Goal: Information Seeking & Learning: Check status

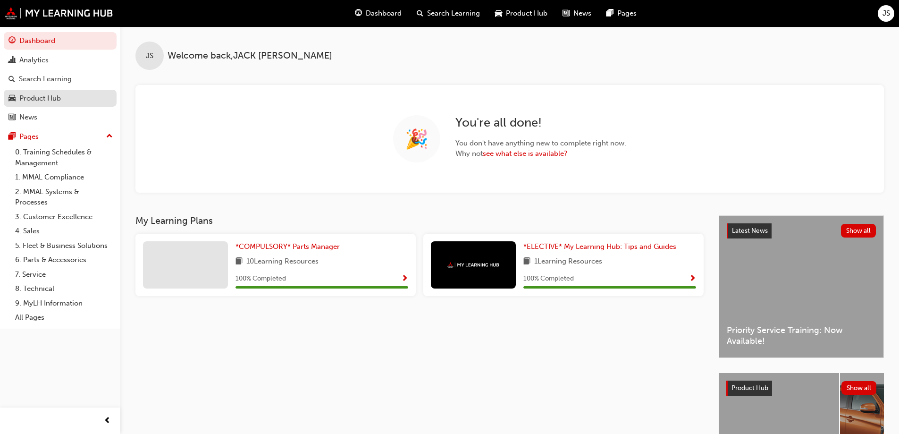
click at [54, 98] on div "Product Hub" at bounding box center [40, 98] width 42 height 11
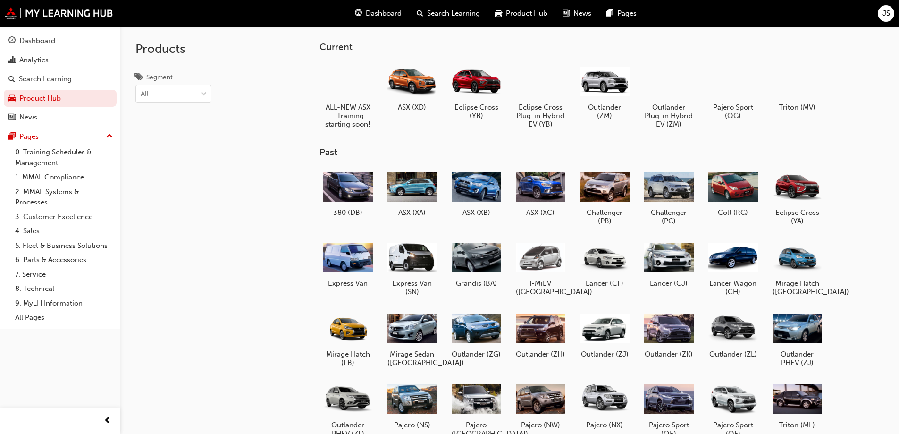
click at [29, 50] on button "Dashboard Analytics Search Learning Product Hub News Pages" at bounding box center [60, 79] width 113 height 98
click at [34, 44] on div "Dashboard" at bounding box center [37, 40] width 36 height 11
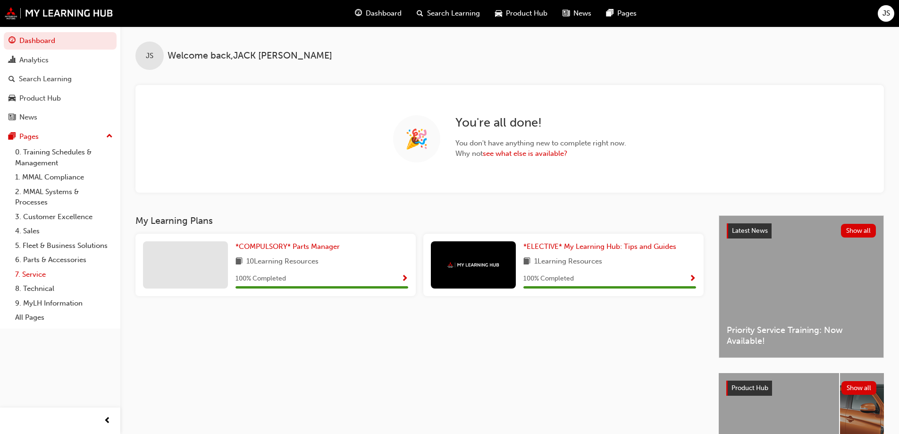
click at [51, 271] on link "7. Service" at bounding box center [63, 274] width 105 height 15
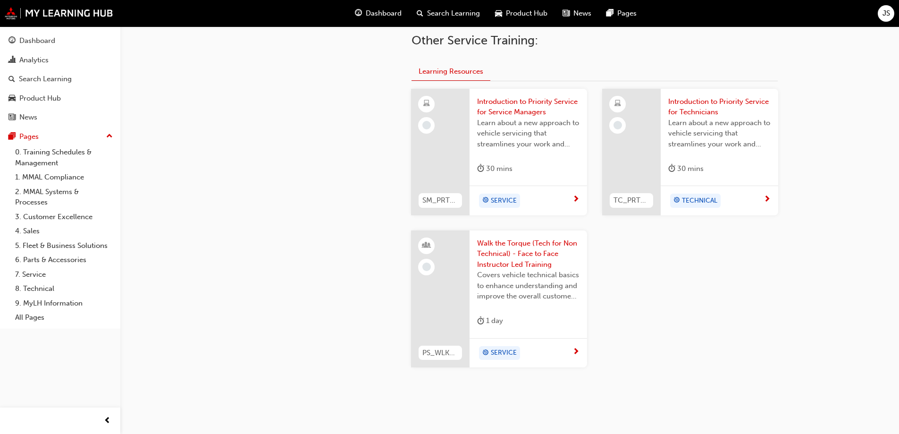
scroll to position [330, 0]
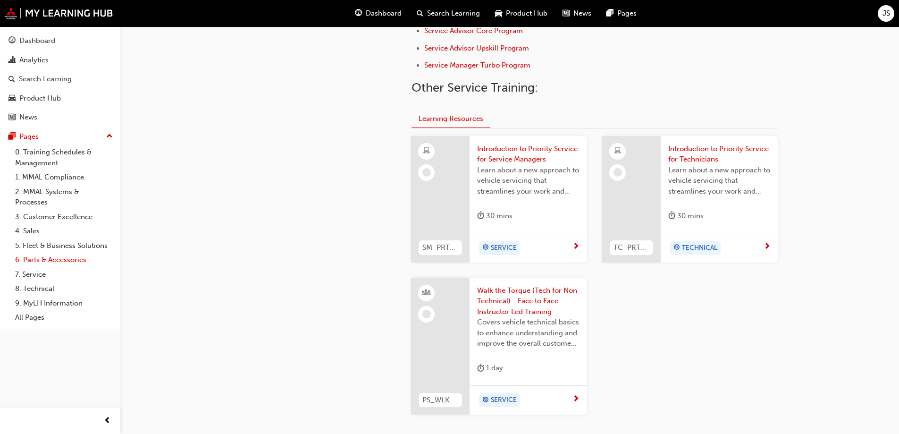
click at [37, 262] on link "6. Parts & Accessories" at bounding box center [63, 260] width 105 height 15
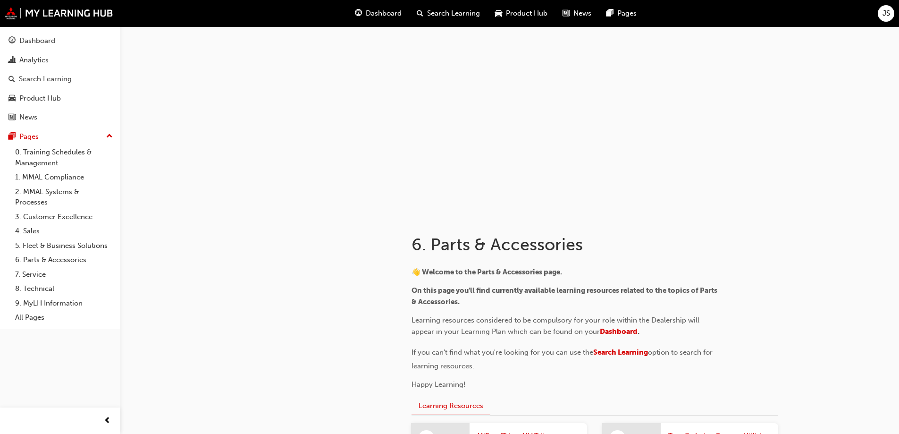
click at [53, 30] on div "Dashboard Analytics Search Learning Product Hub News Pages Pages 0. Training Sc…" at bounding box center [60, 177] width 120 height 302
click at [54, 37] on div "Dashboard" at bounding box center [37, 40] width 36 height 11
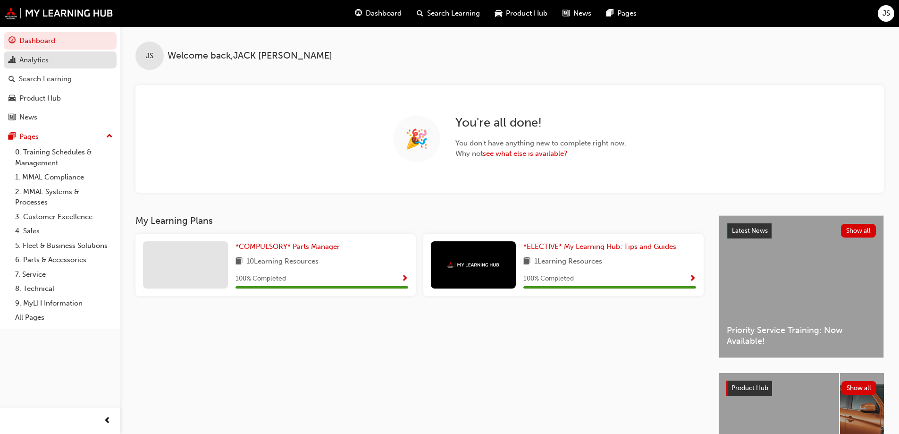
click at [59, 62] on div "Analytics" at bounding box center [59, 60] width 103 height 12
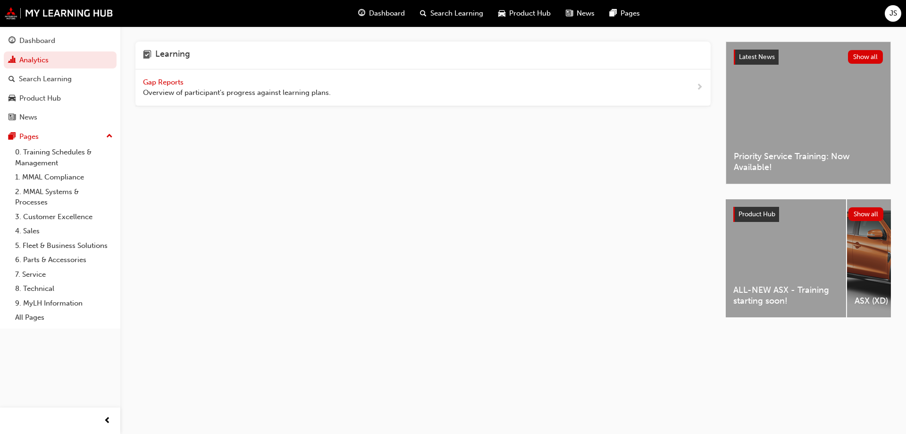
click at [192, 80] on div "Gap Reports Overview of participant's progress against learning plans." at bounding box center [237, 87] width 188 height 21
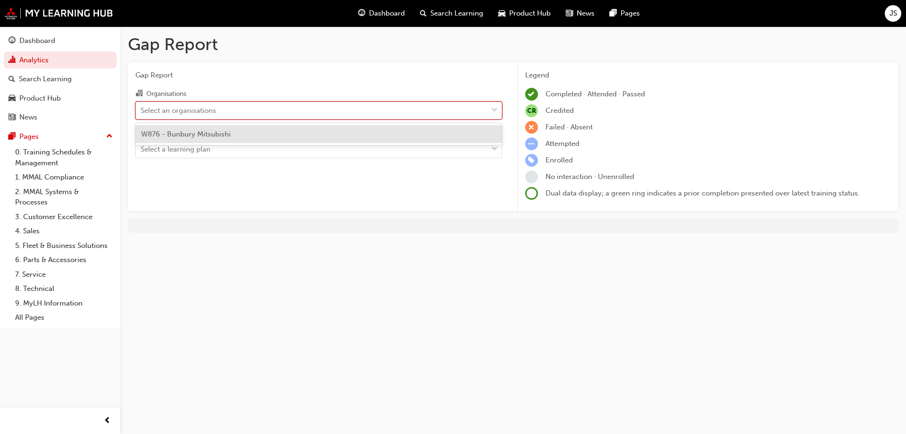
click at [296, 106] on div "Select an organisations" at bounding box center [312, 110] width 352 height 17
click at [142, 106] on input "Organisations option W876 - Bunbury Mitsubishi focused, 1 of 1. 1 result availa…" at bounding box center [141, 110] width 1 height 8
click at [231, 127] on div "W876 - Bunbury Mitsubishi" at bounding box center [318, 134] width 367 height 18
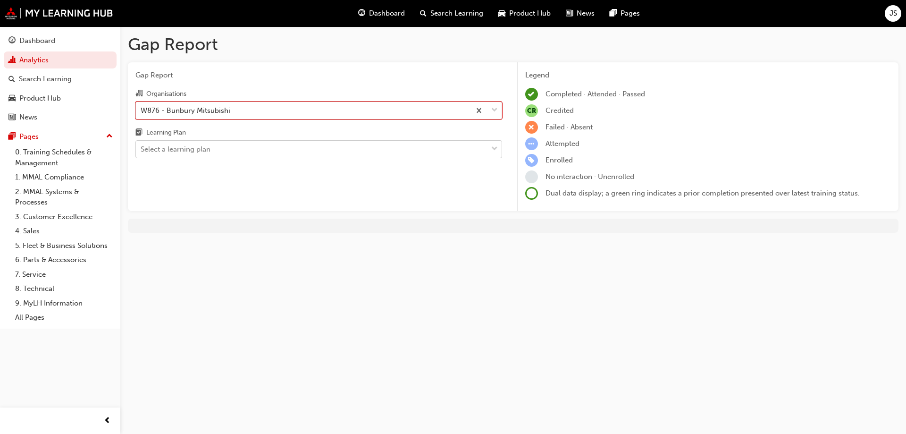
click at [212, 144] on div "Select a learning plan" at bounding box center [312, 149] width 352 height 17
click at [142, 145] on input "Learning Plan Select a learning plan" at bounding box center [141, 149] width 1 height 8
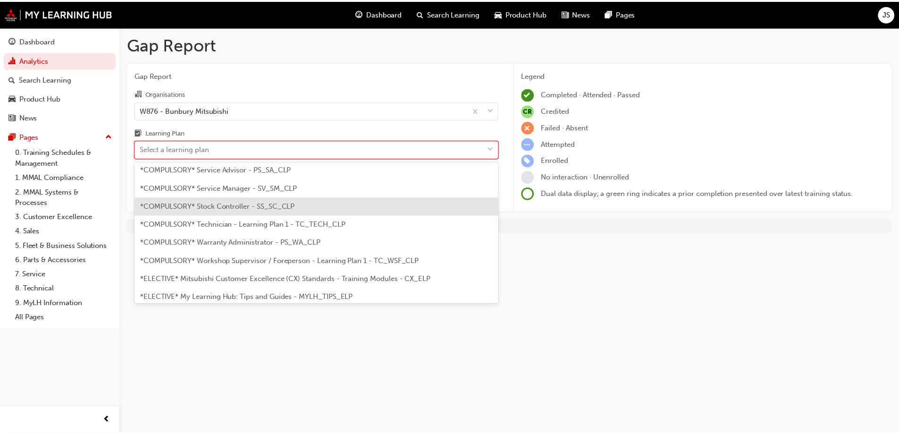
scroll to position [283, 0]
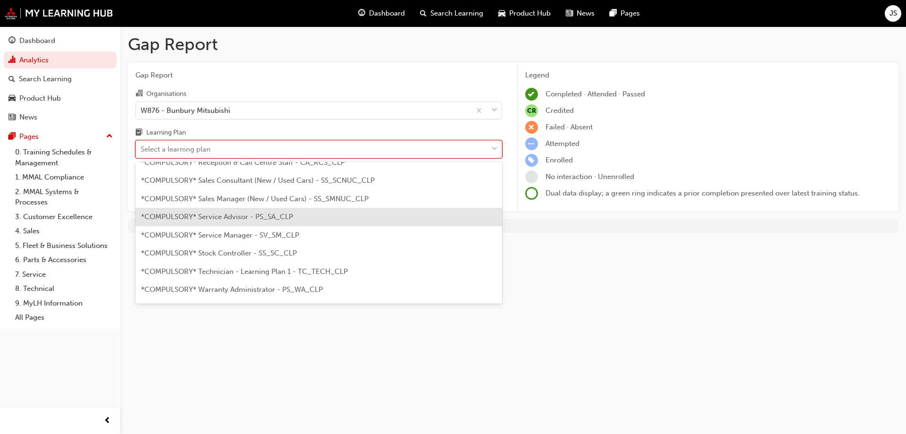
click at [239, 218] on span "*COMPULSORY* Service Advisor - PS_SA_CLP" at bounding box center [217, 216] width 152 height 8
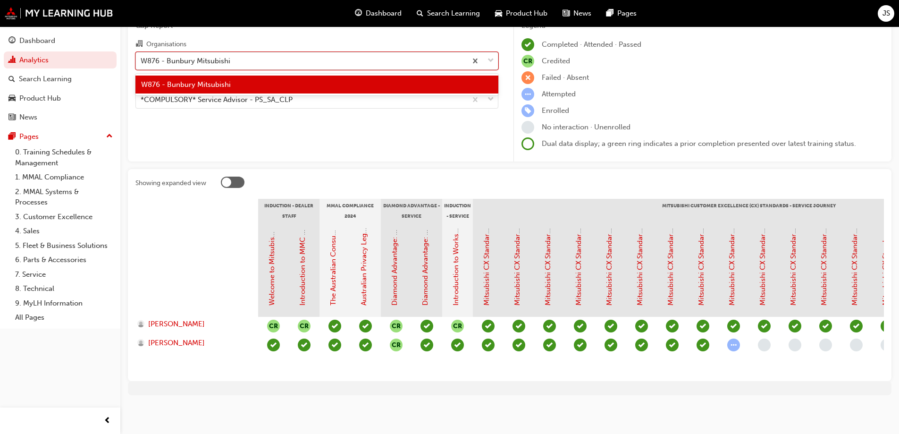
click at [284, 57] on div "W876 - Bunbury Mitsubishi" at bounding box center [301, 60] width 331 height 17
click at [142, 57] on input "Organisations option W876 - Bunbury Mitsubishi, selected. option W876 - Bunbury…" at bounding box center [141, 60] width 1 height 8
click at [243, 110] on div "Gap Report Organisations option W876 - Bunbury Mitsubishi, selected. option W87…" at bounding box center [317, 87] width 378 height 149
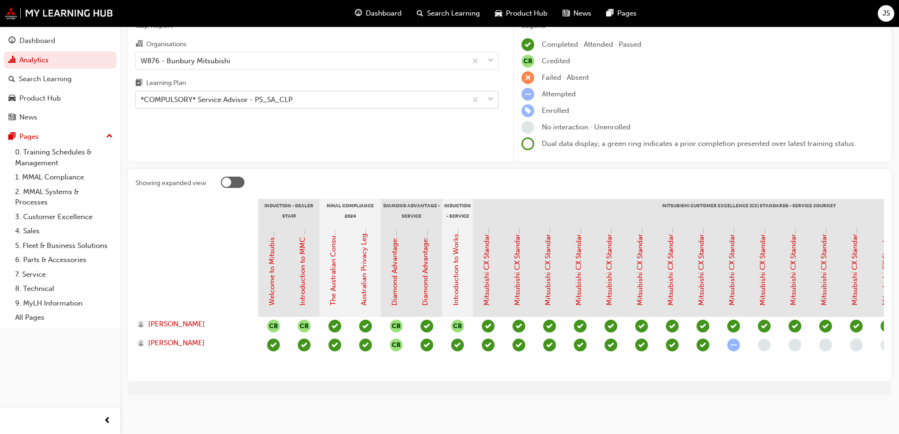
click at [246, 94] on div "*COMPULSORY* Service Advisor - PS_SA_CLP" at bounding box center [217, 99] width 152 height 11
click at [142, 95] on input "Learning Plan *COMPULSORY* Service Advisor - PS_SA_CLP" at bounding box center [141, 99] width 1 height 8
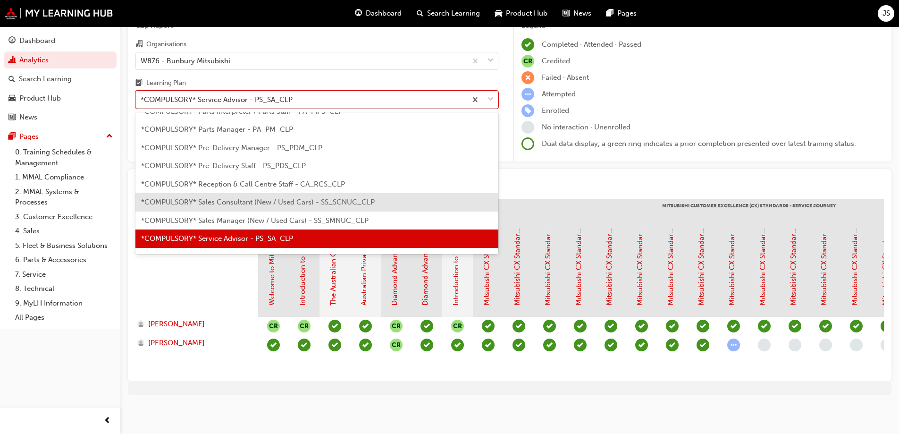
scroll to position [259, 0]
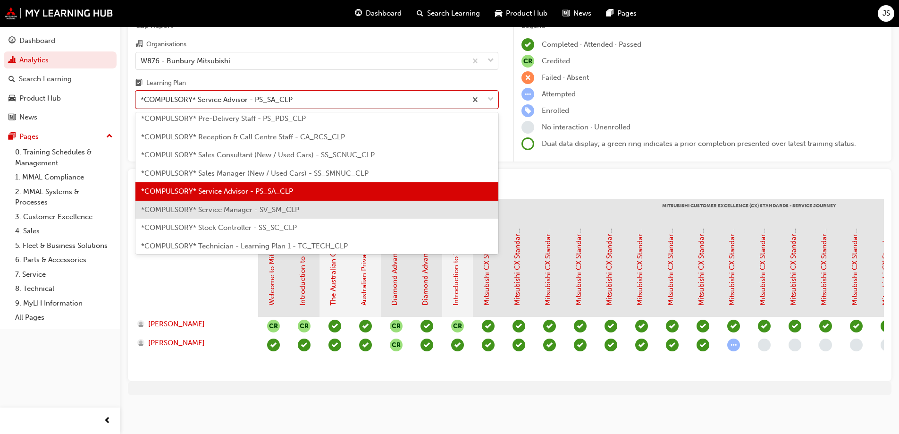
click at [242, 205] on span "*COMPULSORY* Service Manager - SV_SM_CLP" at bounding box center [220, 209] width 158 height 8
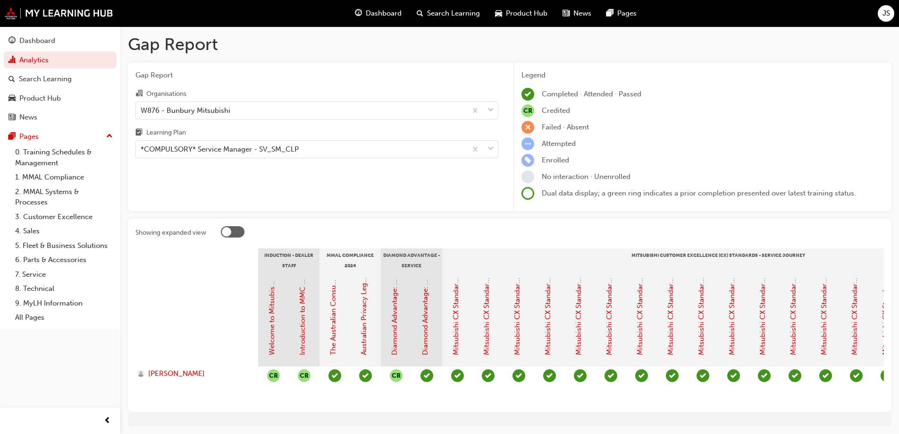
click at [256, 403] on div "[PERSON_NAME]" at bounding box center [196, 385] width 123 height 38
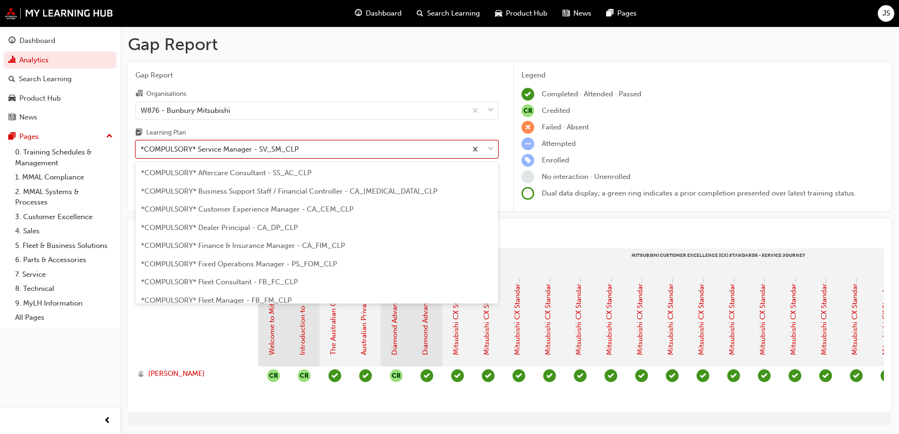
click at [225, 142] on div "*COMPULSORY* Service Manager - SV_SM_CLP" at bounding box center [301, 149] width 331 height 17
click at [142, 145] on input "Learning Plan option *COMPULSORY* Service Manager - SV_SM_CLP, selected. option…" at bounding box center [141, 149] width 1 height 8
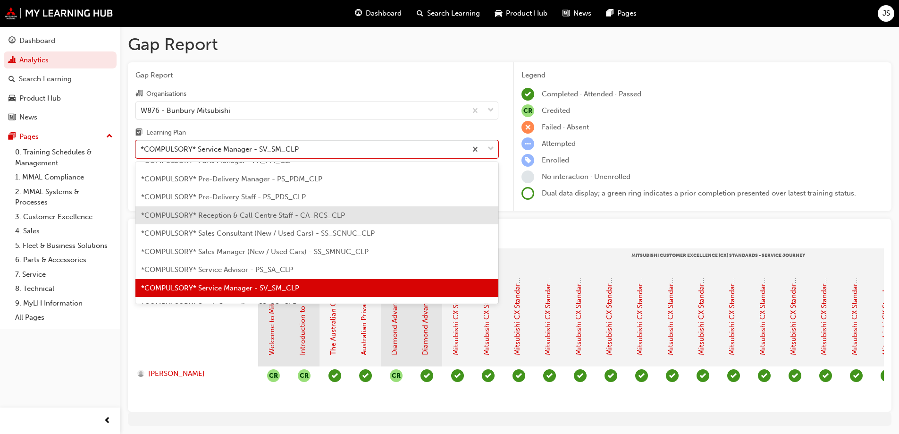
scroll to position [183, 0]
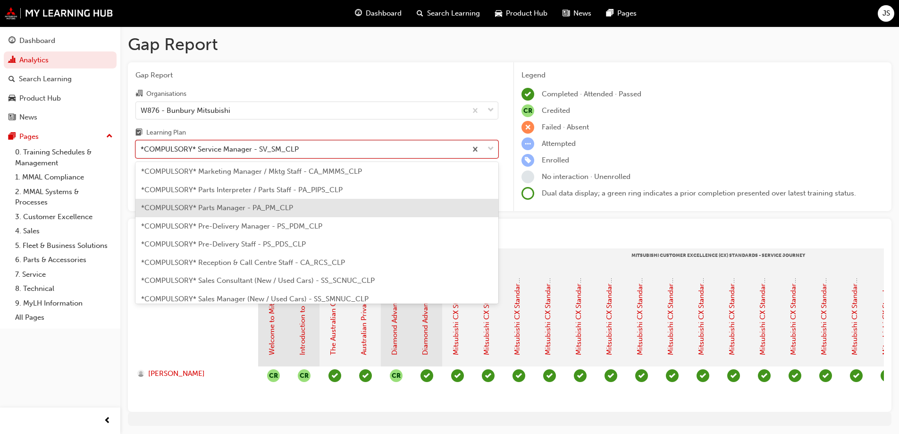
click at [245, 209] on span "*COMPULSORY* Parts Manager - PA_PM_CLP" at bounding box center [217, 207] width 152 height 8
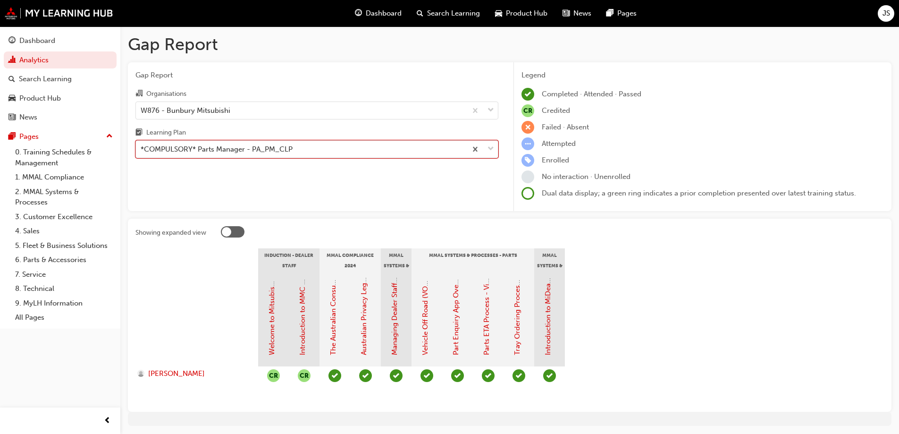
click at [242, 148] on div "*COMPULSORY* Parts Manager - PA_PM_CLP" at bounding box center [217, 149] width 152 height 11
click at [142, 148] on input "Learning Plan option *COMPULSORY* Parts Manager - PA_PM_CLP, selected. 0 result…" at bounding box center [141, 149] width 1 height 8
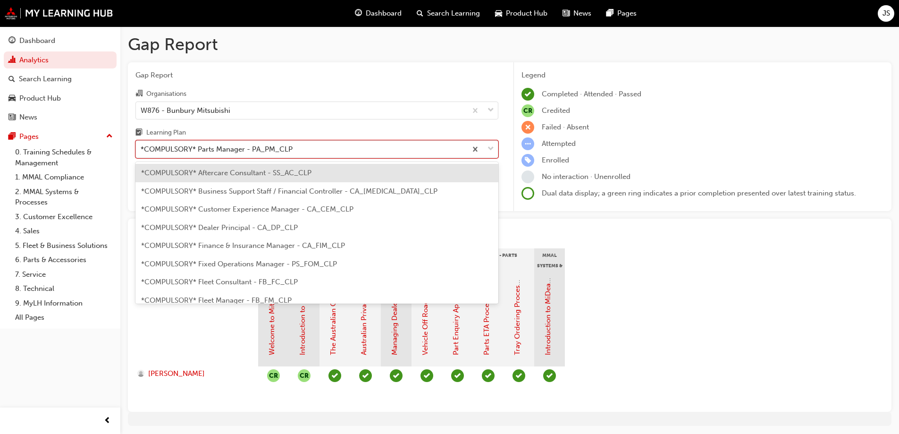
scroll to position [103, 0]
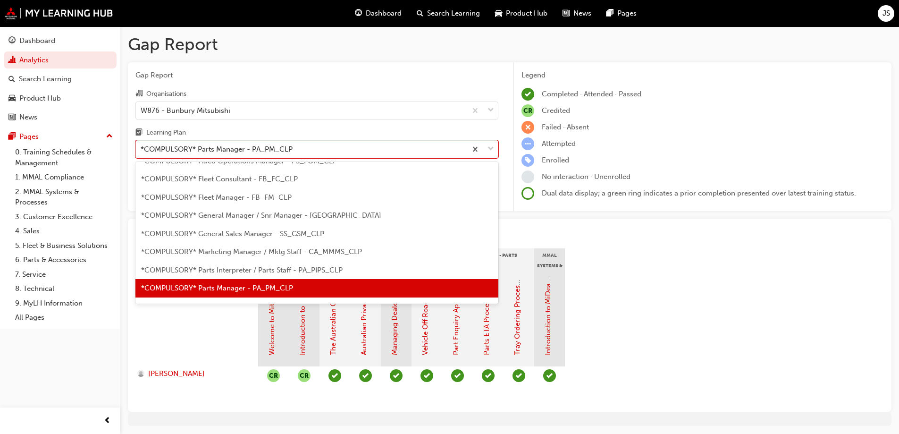
click at [129, 318] on div "Showing expanded view Induction - Dealer Staff MMAL Compliance 2024 MMAL System…" at bounding box center [510, 315] width 764 height 193
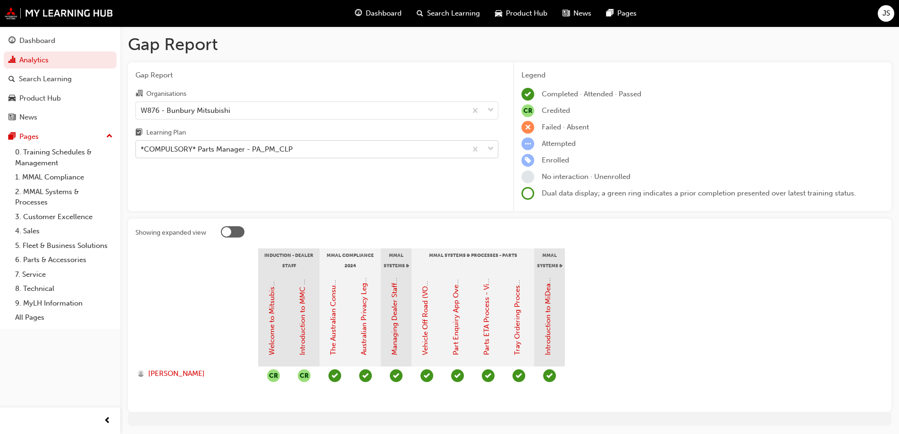
click at [261, 150] on div "*COMPULSORY* Parts Manager - PA_PM_CLP" at bounding box center [217, 149] width 152 height 11
click at [142, 150] on input "Learning Plan *COMPULSORY* Parts Manager - PA_PM_CLP" at bounding box center [141, 149] width 1 height 8
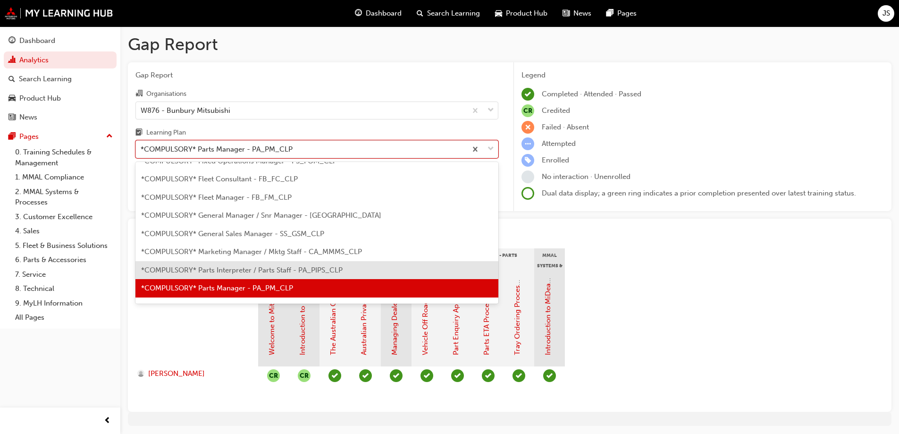
click at [256, 267] on span "*COMPULSORY* Parts Interpreter / Parts Staff - PA_PIPS_CLP" at bounding box center [242, 270] width 202 height 8
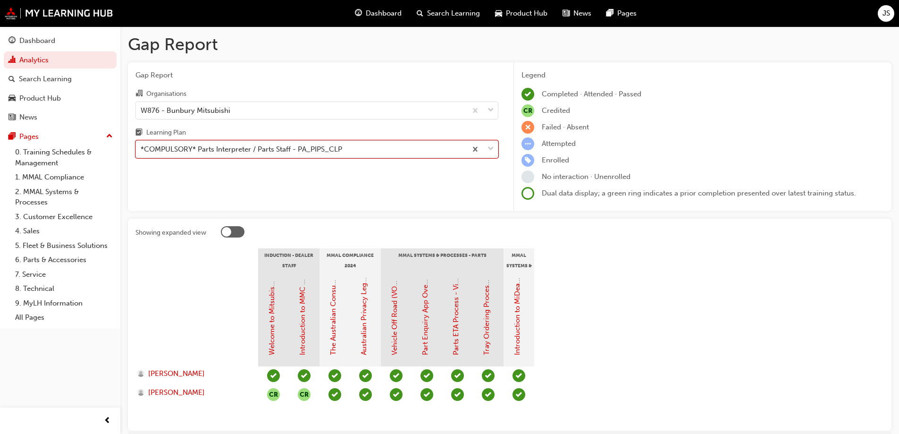
click at [243, 151] on div "*COMPULSORY* Parts Interpreter / Parts Staff - PA_PIPS_CLP" at bounding box center [242, 149] width 202 height 11
click at [142, 151] on input "Learning Plan option *COMPULSORY* Parts Interpreter / Parts Staff - PA_PIPS_CLP…" at bounding box center [141, 149] width 1 height 8
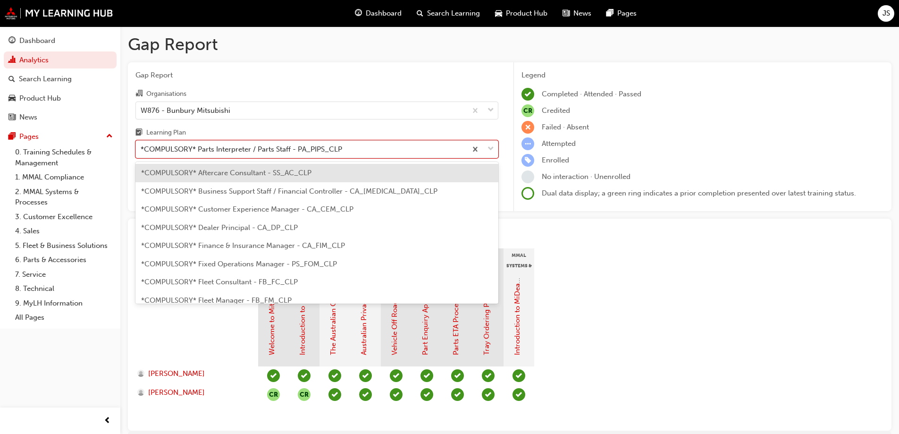
click at [251, 221] on div "*COMPULSORY* Dealer Principal - CA_DP_CLP" at bounding box center [316, 228] width 363 height 18
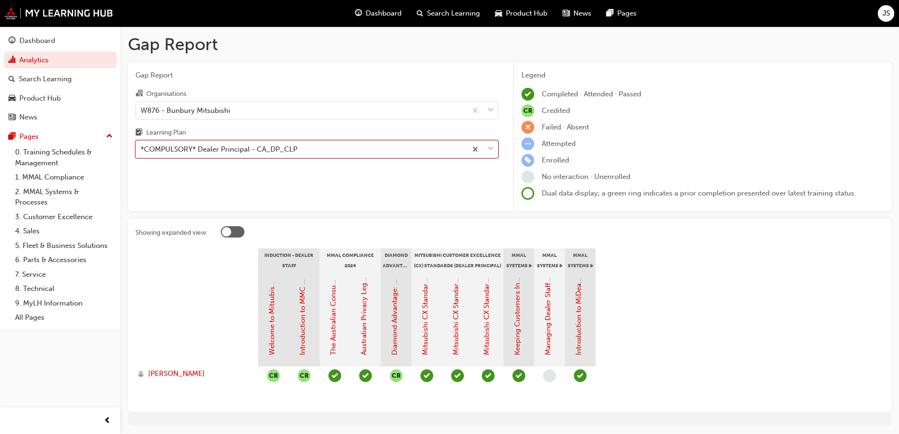
click at [263, 161] on div "Gap Report Organisations W876 - Bunbury Mitsubishi Learning Plan option *COMPUL…" at bounding box center [317, 136] width 378 height 149
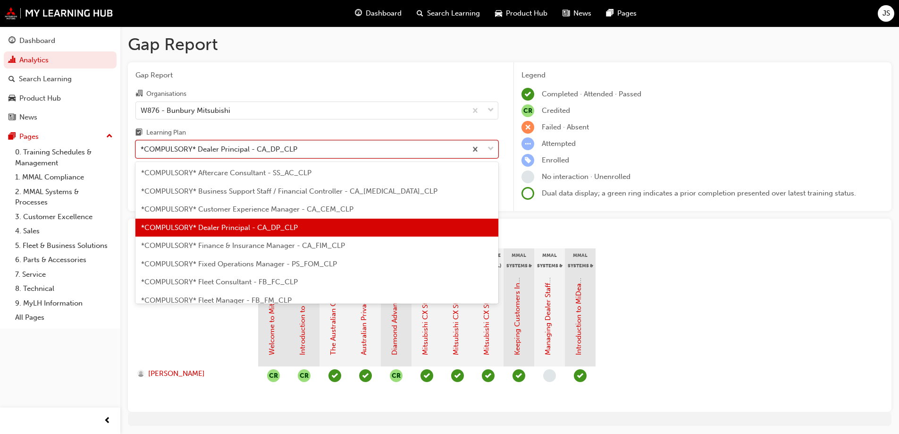
click at [259, 148] on div "*COMPULSORY* Dealer Principal - CA_DP_CLP" at bounding box center [219, 149] width 157 height 11
click at [142, 148] on input "Learning Plan option *COMPULSORY* Dealer Principal - CA_DP_CLP, selected. optio…" at bounding box center [141, 149] width 1 height 8
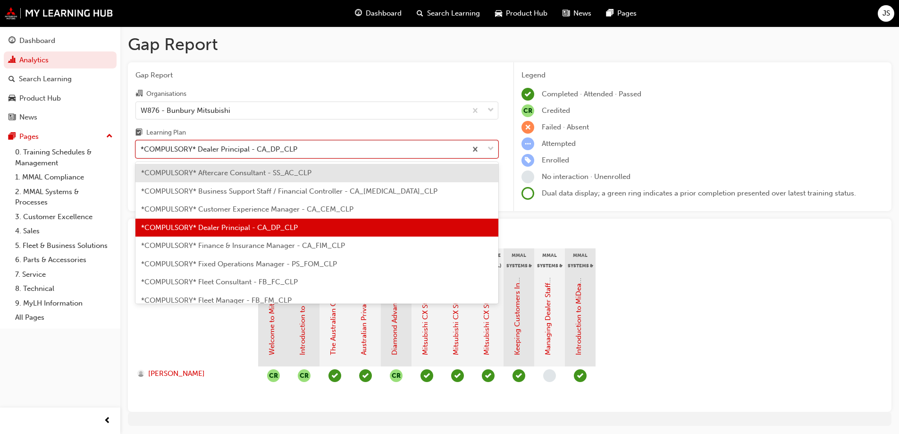
click at [258, 245] on span "*COMPULSORY* Finance & Insurance Manager - CA_FIM_CLP" at bounding box center [243, 245] width 204 height 8
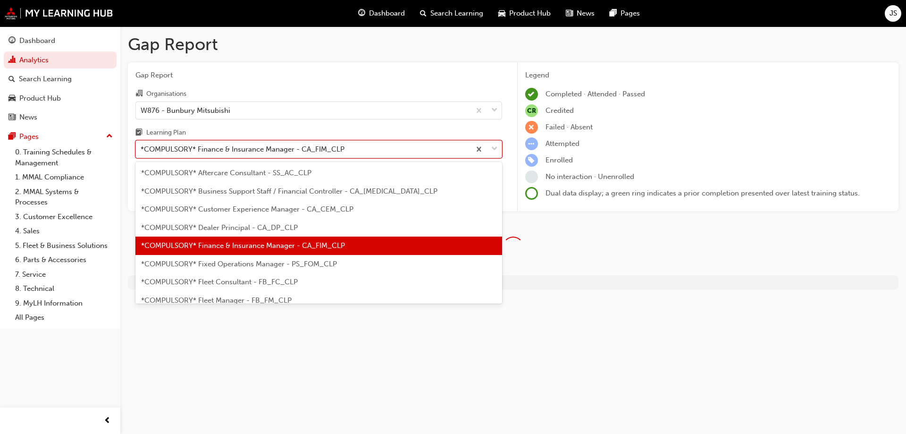
click at [257, 149] on div "*COMPULSORY* Finance & Insurance Manager - CA_FIM_CLP" at bounding box center [243, 149] width 204 height 11
click at [142, 149] on input "Learning Plan option *COMPULSORY* Finance & Insurance Manager - [GEOGRAPHIC_DAT…" at bounding box center [141, 149] width 1 height 8
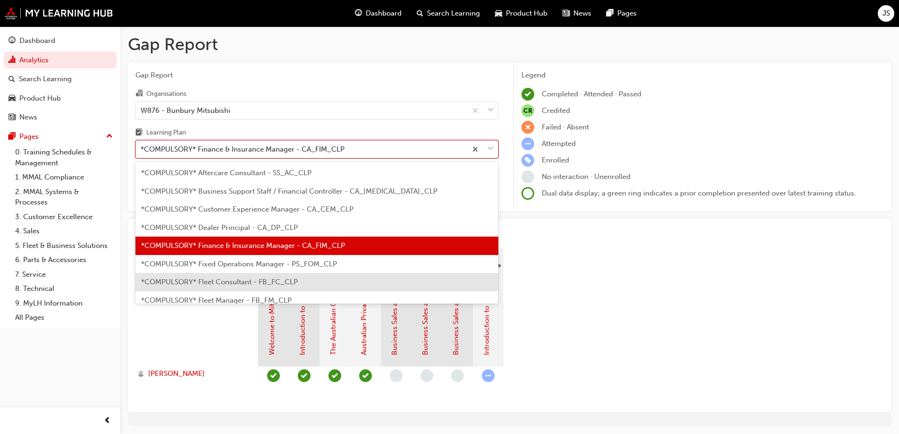
click at [606, 331] on section "Induction - Dealer Staff MMAL Compliance 2024 Fleet & Business Solutions - Modu…" at bounding box center [509, 326] width 749 height 156
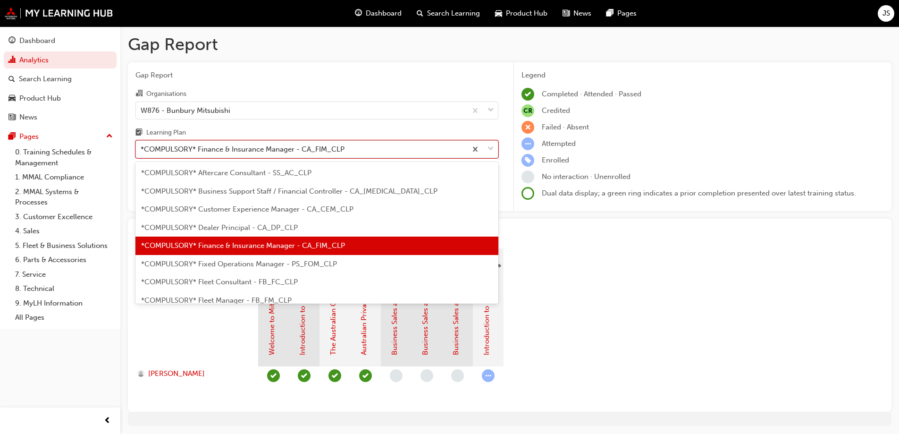
click at [269, 144] on div "*COMPULSORY* Finance & Insurance Manager - CA_FIM_CLP" at bounding box center [243, 149] width 204 height 11
click at [142, 145] on input "Learning Plan option *COMPULSORY* Finance & Insurance Manager - [GEOGRAPHIC_DAT…" at bounding box center [141, 149] width 1 height 8
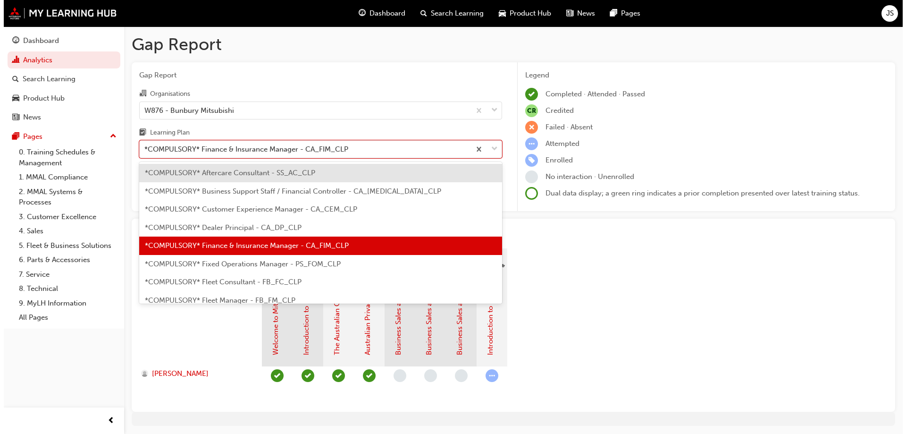
scroll to position [47, 0]
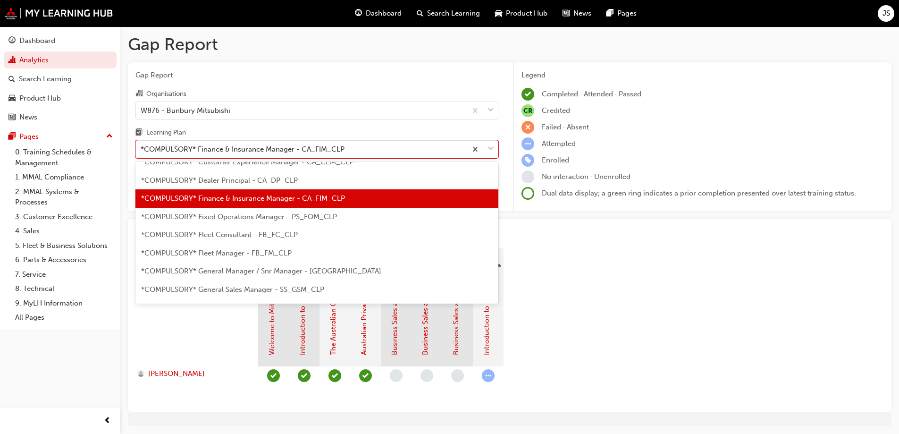
click at [262, 215] on span "*COMPULSORY* Fixed Operations Manager - PS_FOM_CLP" at bounding box center [239, 216] width 196 height 8
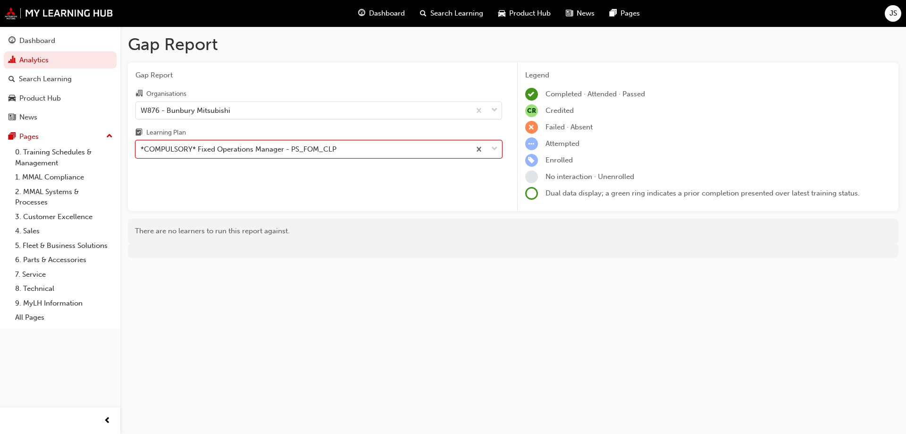
click at [237, 207] on div "Gap Report Organisations W876 - Bunbury Mitsubishi Learning Plan option *COMPUL…" at bounding box center [319, 136] width 382 height 149
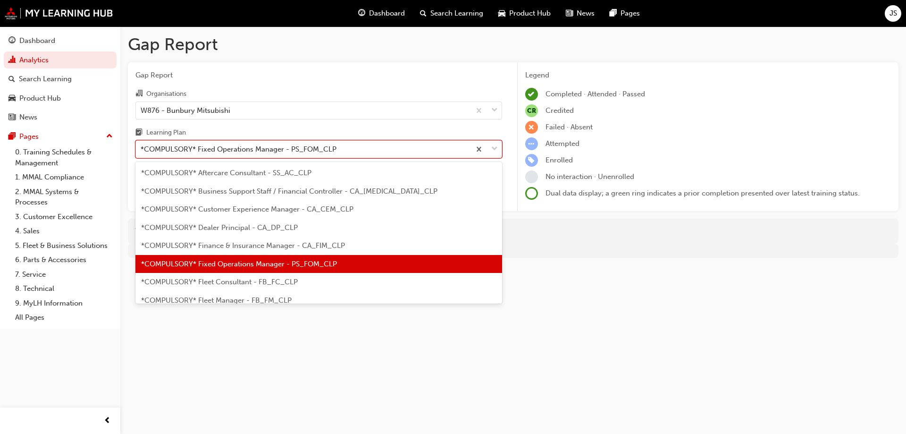
click at [209, 147] on div "*COMPULSORY* Fixed Operations Manager - PS_FOM_CLP" at bounding box center [239, 149] width 196 height 11
click at [142, 147] on input "Learning Plan option *COMPULSORY* Fixed Operations Manager - PS_FOM_CLP, select…" at bounding box center [141, 149] width 1 height 8
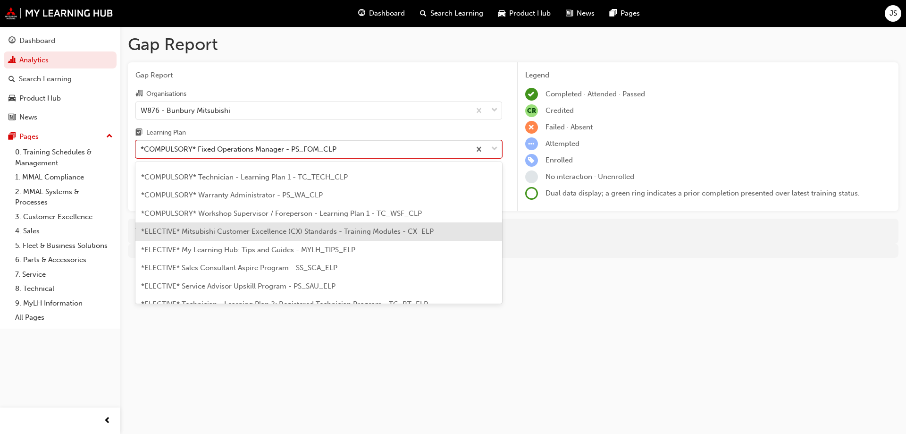
scroll to position [462, 0]
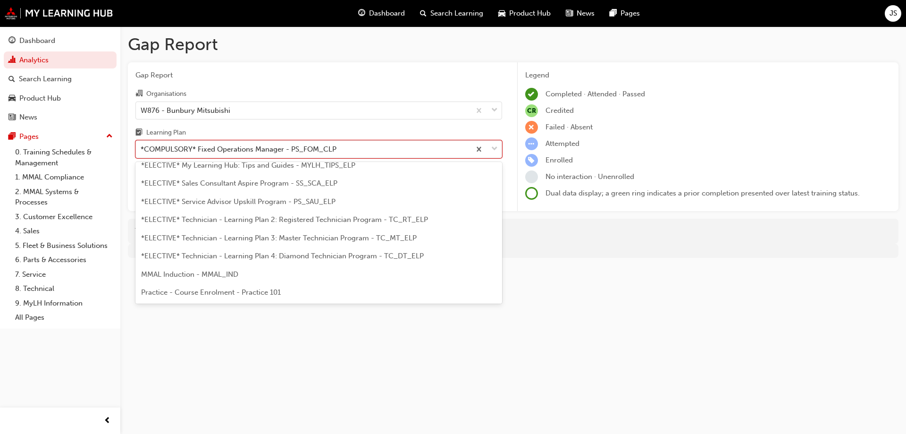
click at [291, 322] on div "Gap Report Gap Report Organisations W876 - Bunbury Mitsubishi Learning Plan opt…" at bounding box center [453, 217] width 906 height 434
